Goal: Task Accomplishment & Management: Use online tool/utility

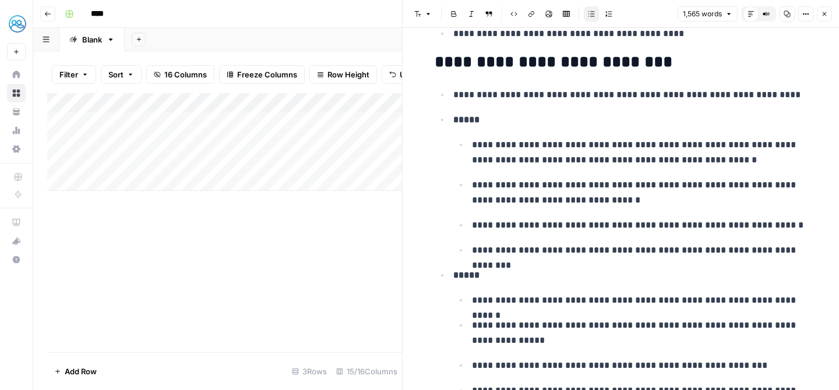
scroll to position [405, 0]
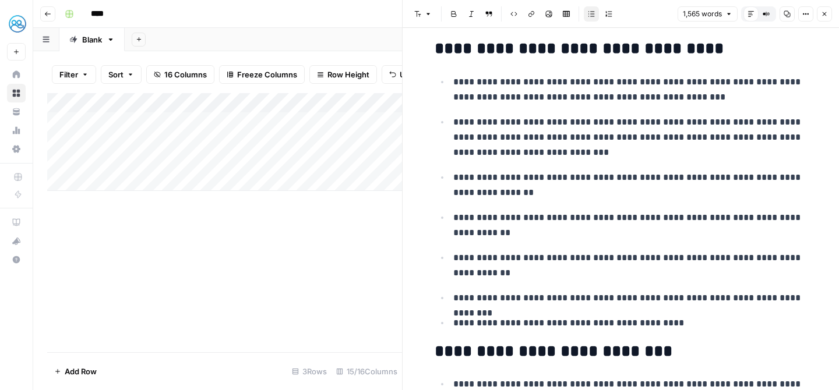
click at [375, 121] on div "Add Column" at bounding box center [224, 142] width 355 height 98
click at [381, 122] on div "Add Column" at bounding box center [224, 142] width 355 height 98
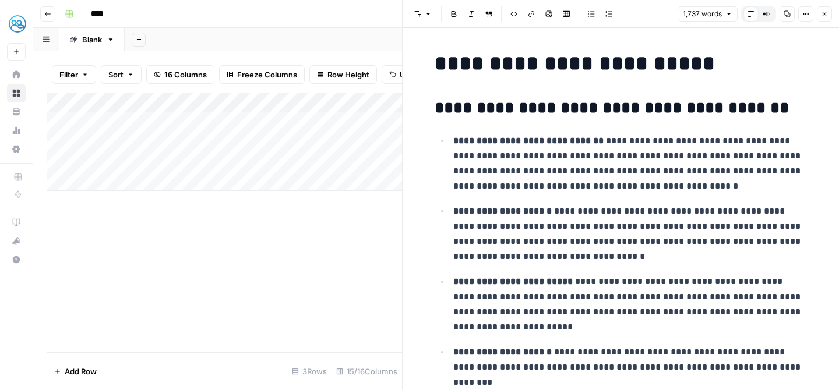
click at [248, 232] on div "Add Column" at bounding box center [224, 222] width 355 height 259
click at [301, 250] on div "Add Column" at bounding box center [224, 222] width 355 height 259
click at [819, 12] on button "Close" at bounding box center [824, 13] width 15 height 15
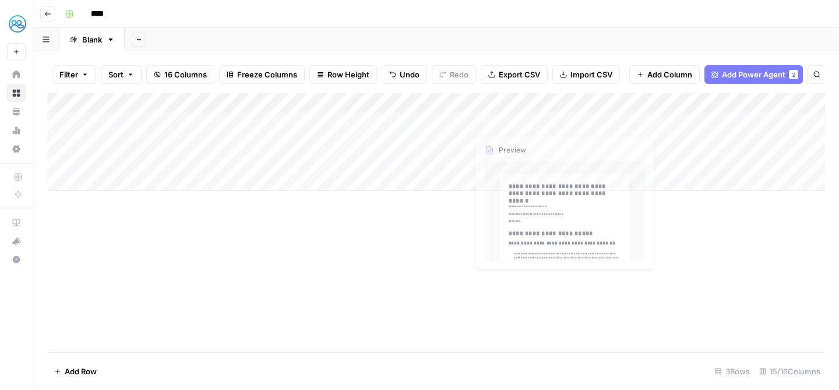
scroll to position [0, 1052]
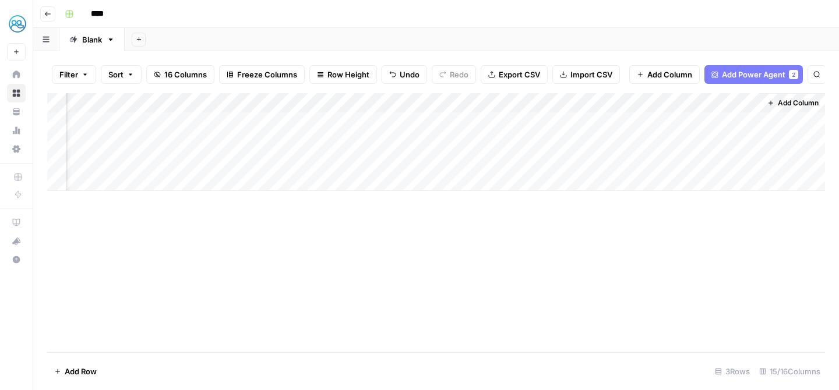
click at [695, 119] on div "Add Column" at bounding box center [436, 142] width 778 height 98
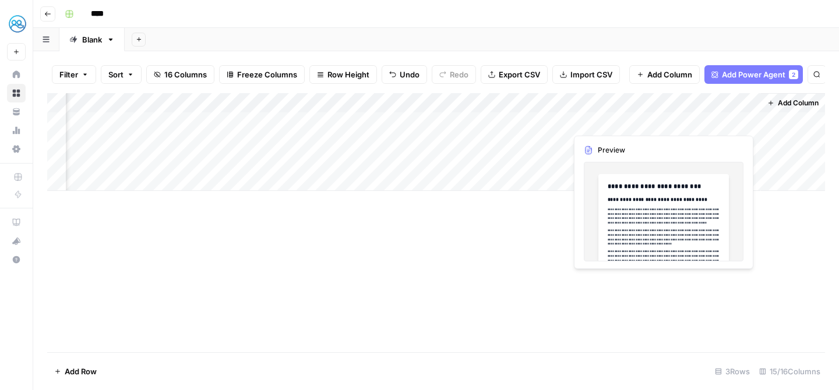
click at [695, 119] on div "Add Column" at bounding box center [436, 142] width 778 height 98
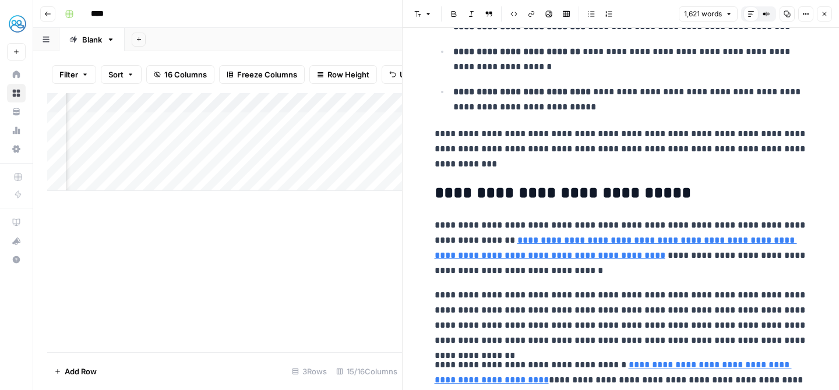
scroll to position [47, 0]
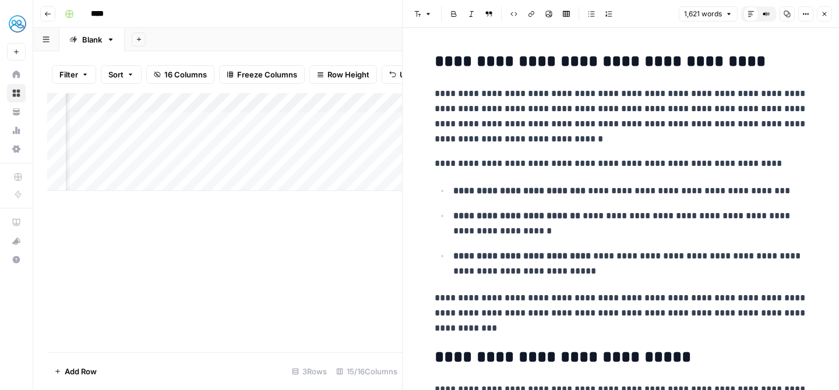
click at [354, 189] on div "Add Column" at bounding box center [224, 142] width 355 height 98
click at [351, 214] on div "Add Column" at bounding box center [224, 222] width 355 height 259
click at [367, 232] on div "Add Column" at bounding box center [224, 222] width 355 height 259
click at [821, 11] on icon "button" at bounding box center [824, 13] width 7 height 7
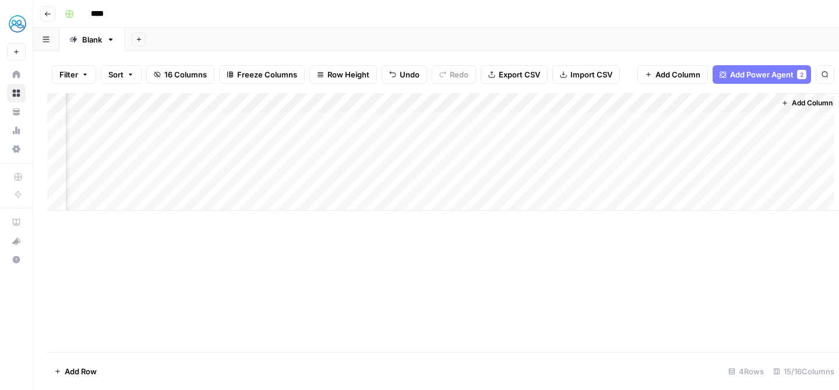
scroll to position [0, 1038]
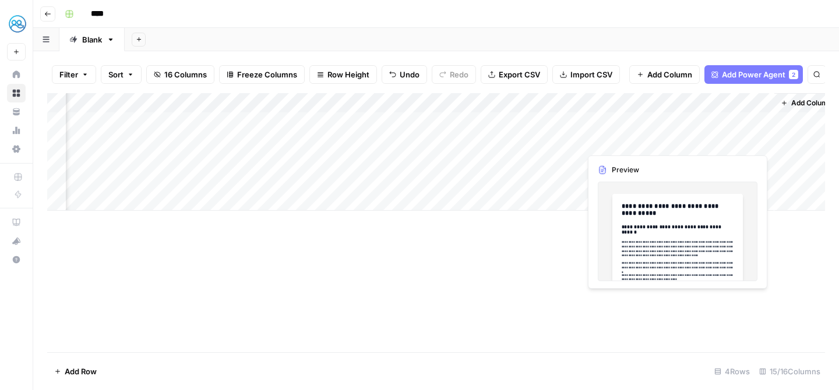
click at [709, 138] on div "Add Column" at bounding box center [436, 152] width 778 height 118
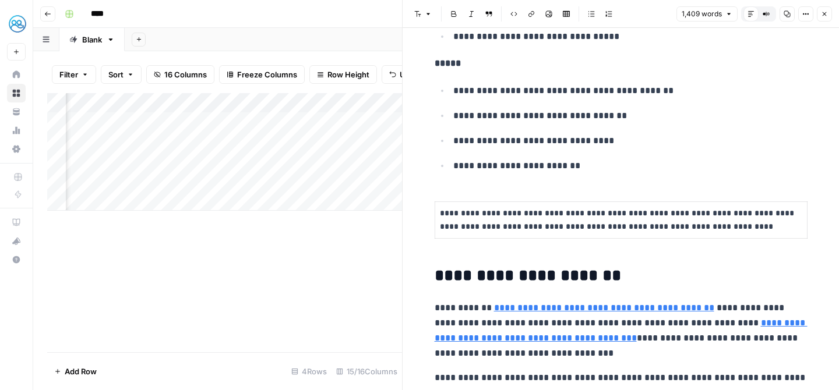
scroll to position [475, 0]
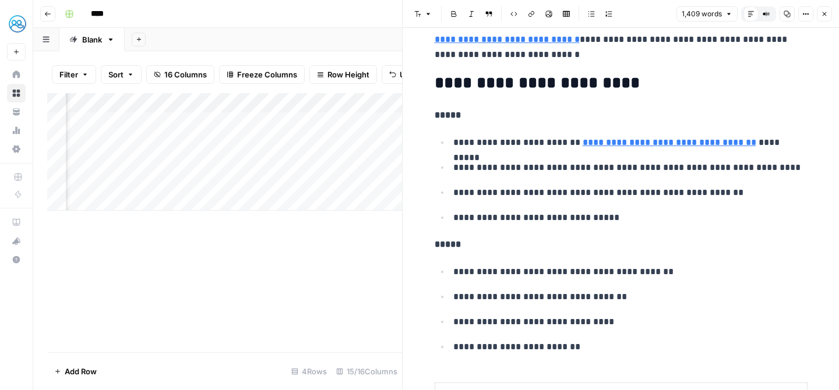
click at [318, 247] on div "Add Column" at bounding box center [224, 222] width 355 height 259
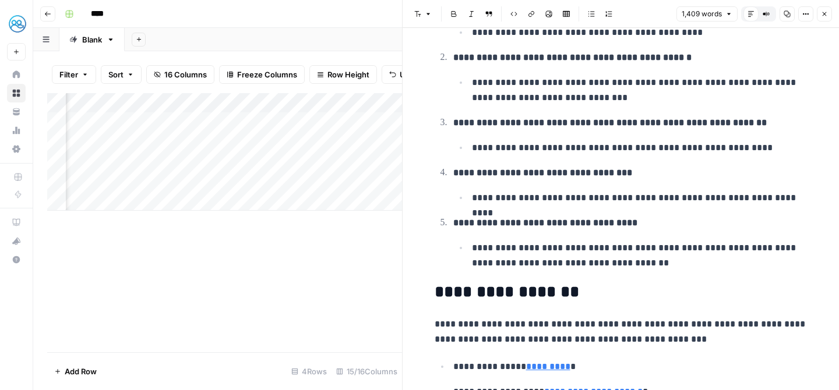
scroll to position [1182, 0]
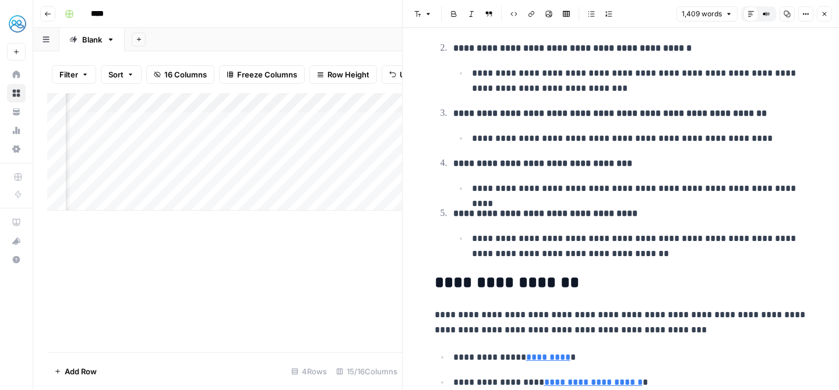
click at [828, 13] on button "Close" at bounding box center [824, 13] width 15 height 15
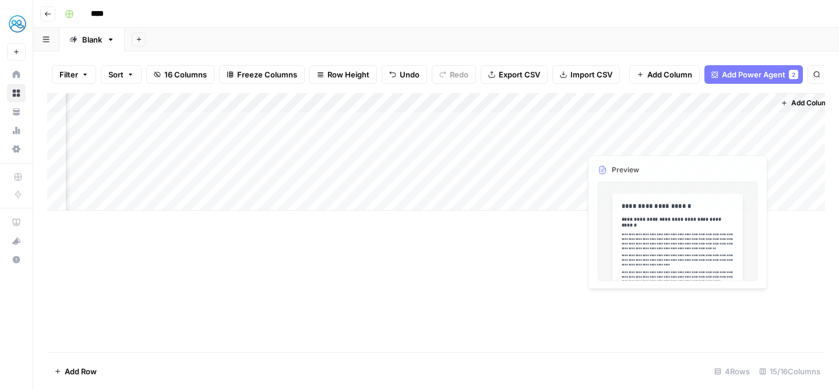
click at [718, 118] on div "Add Column" at bounding box center [436, 152] width 778 height 118
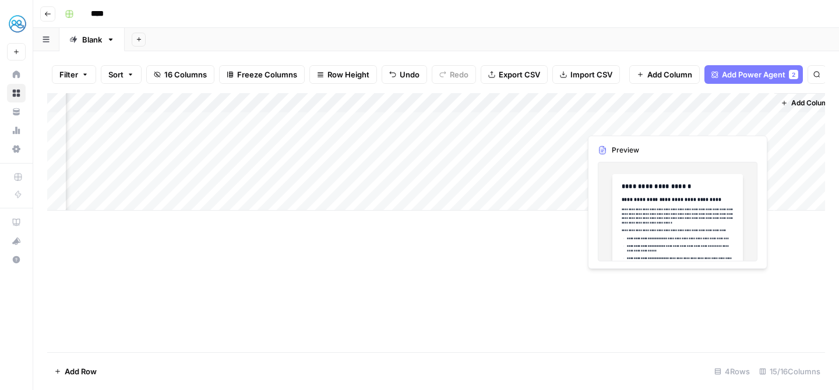
click at [718, 118] on div "Add Column" at bounding box center [436, 152] width 778 height 118
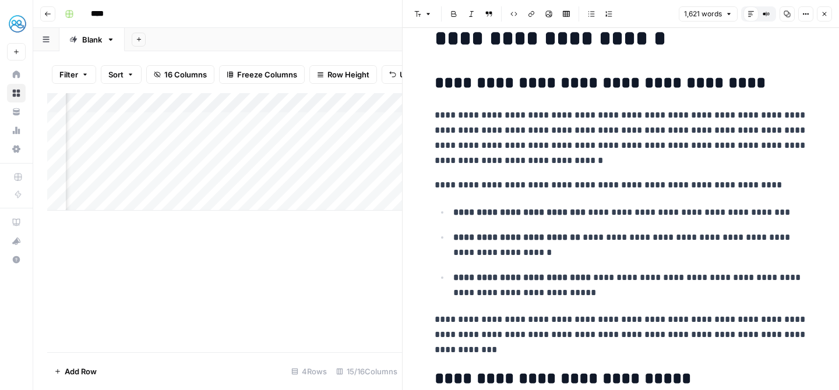
scroll to position [27, 0]
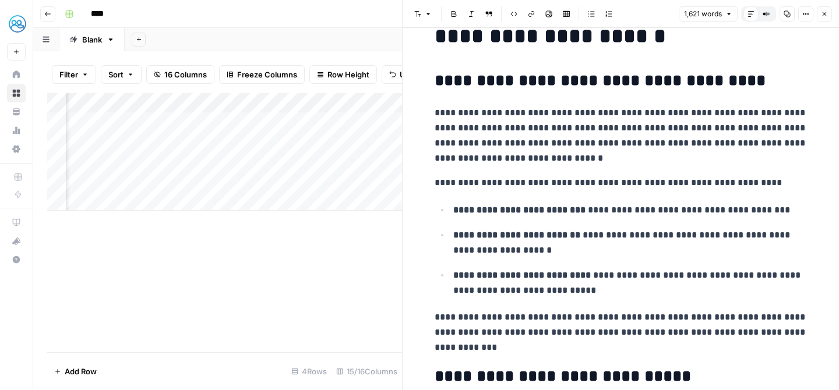
click at [643, 125] on p "**********" at bounding box center [620, 135] width 373 height 61
click at [651, 123] on p "**********" at bounding box center [620, 135] width 373 height 61
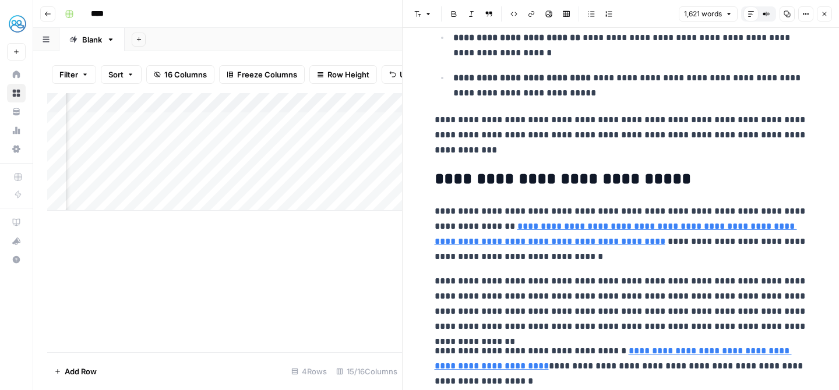
scroll to position [0, 1475]
click at [823, 12] on icon "button" at bounding box center [824, 13] width 7 height 7
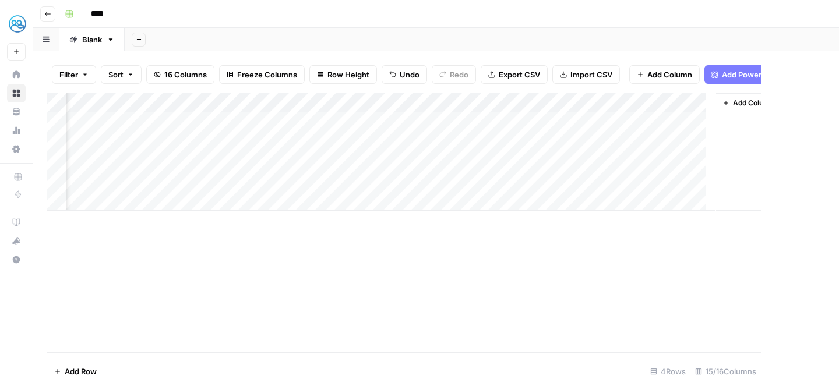
scroll to position [0, 1038]
click at [586, 160] on div "Add Column" at bounding box center [436, 152] width 778 height 118
